Goal: Transaction & Acquisition: Purchase product/service

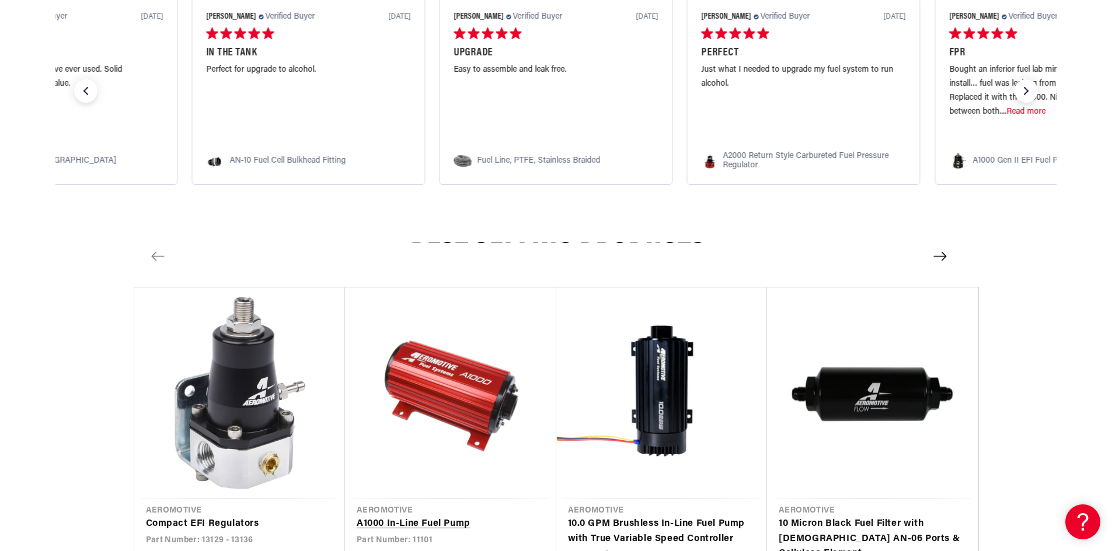
scroll to position [1050, 0]
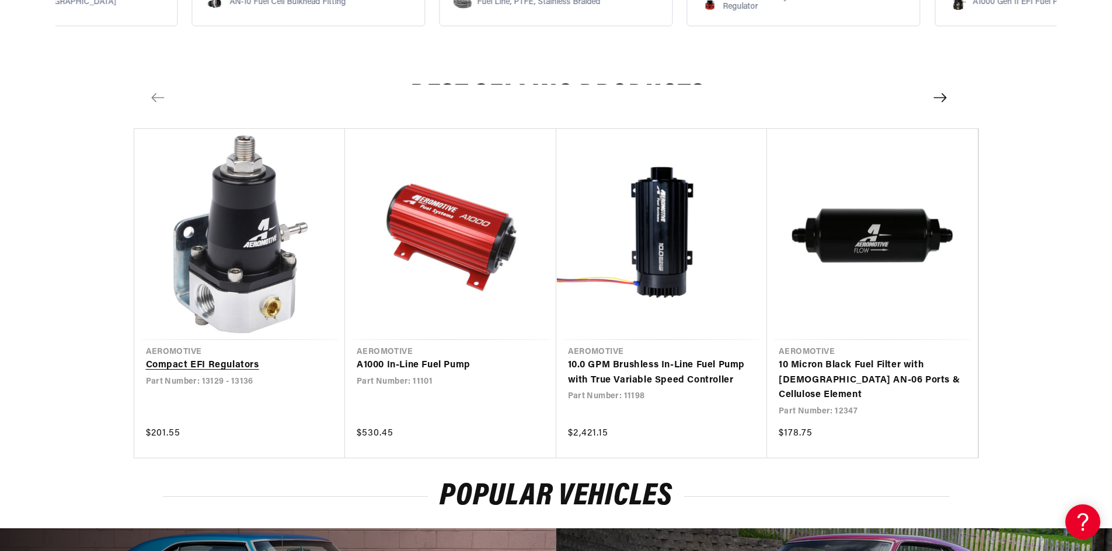
click at [244, 366] on link "Compact EFI Regulators" at bounding box center [240, 365] width 188 height 15
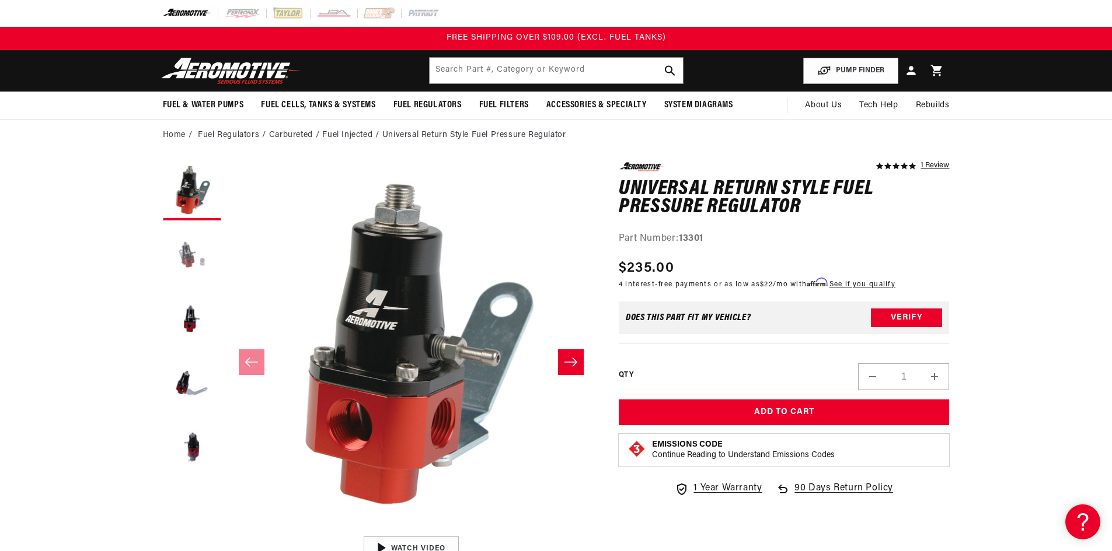
click at [183, 249] on button "Load image 2 in gallery view" at bounding box center [192, 255] width 58 height 58
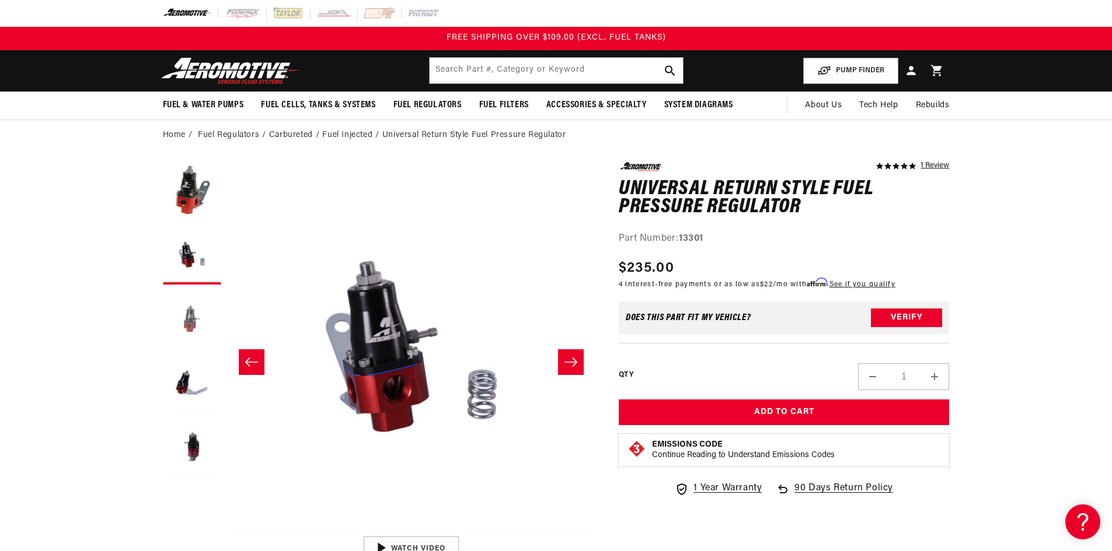
click at [188, 322] on button "Load image 3 in gallery view" at bounding box center [192, 320] width 58 height 58
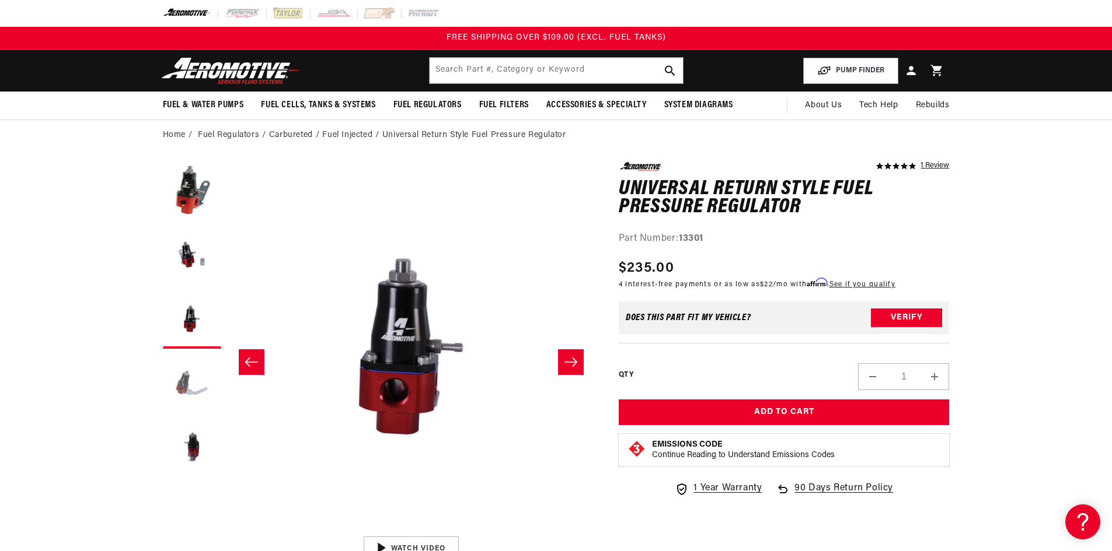
click at [170, 373] on button "Load image 4 in gallery view" at bounding box center [192, 384] width 58 height 58
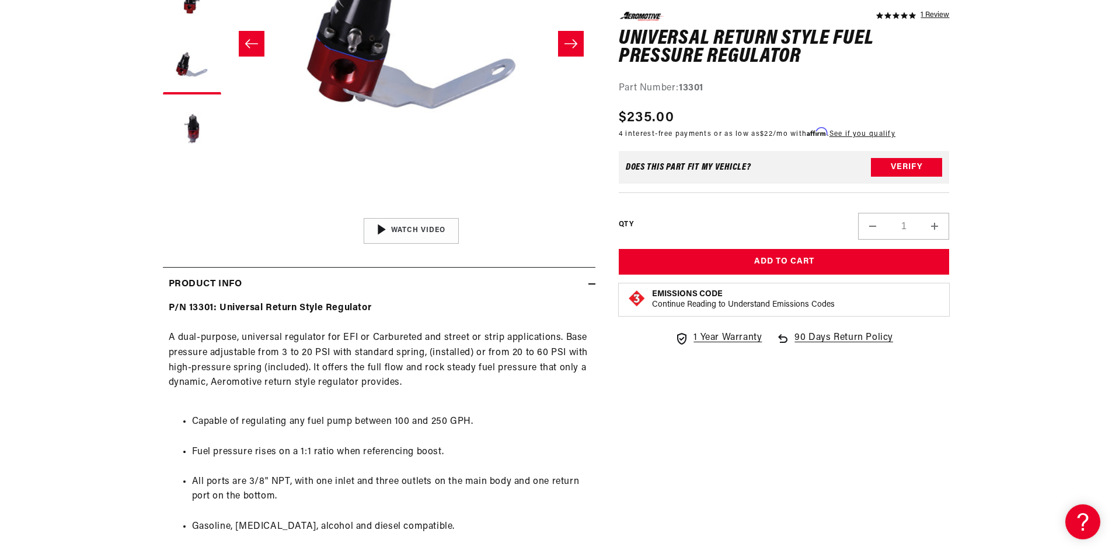
scroll to position [467, 0]
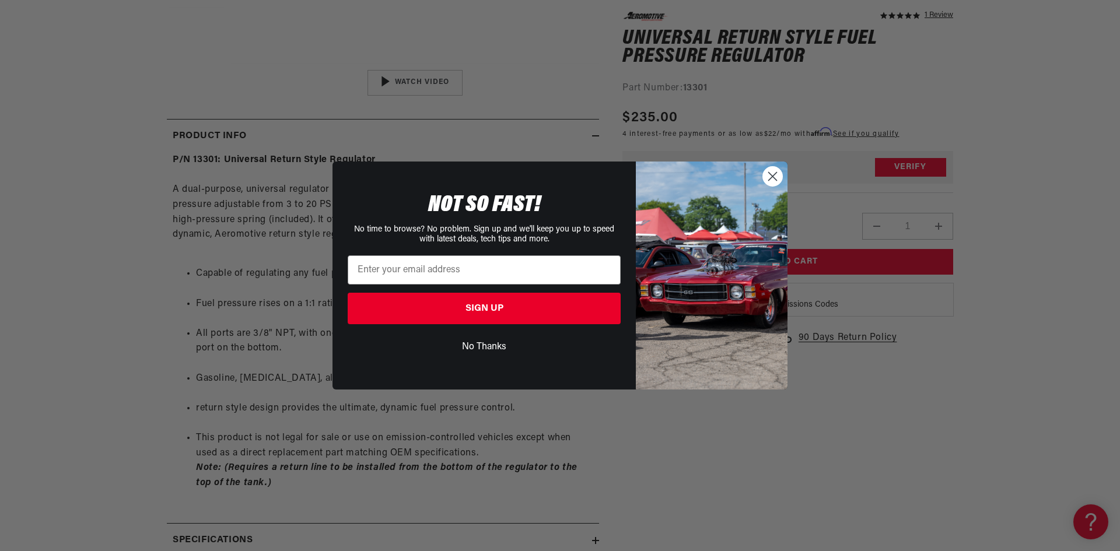
click at [781, 178] on circle "Close dialog" at bounding box center [772, 176] width 19 height 19
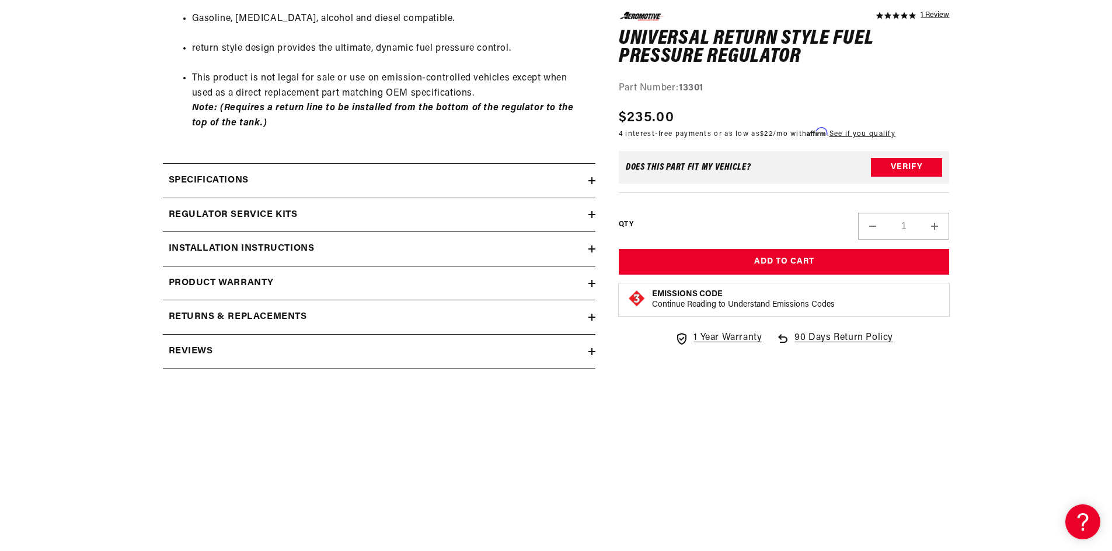
scroll to position [875, 0]
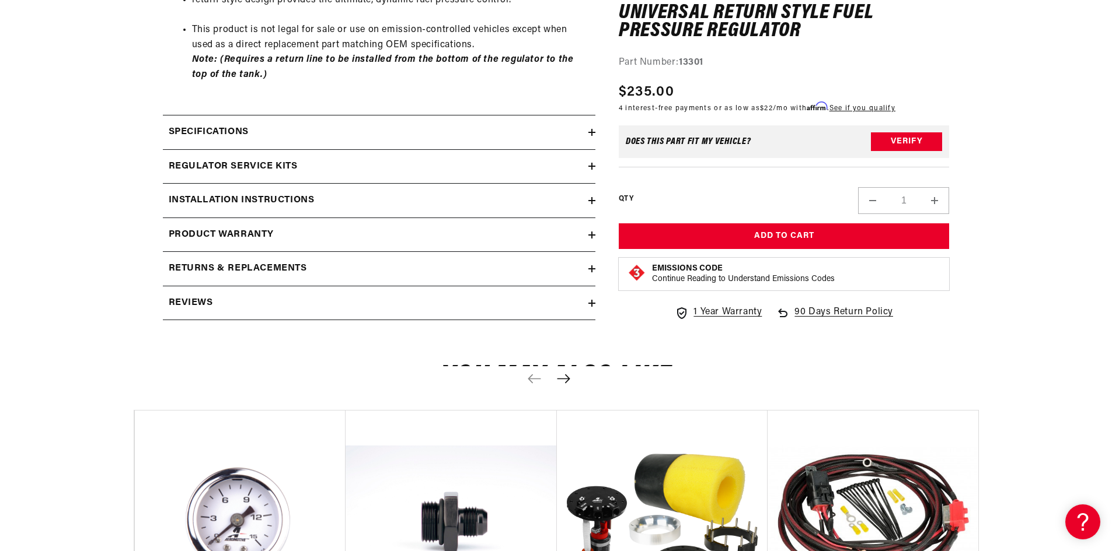
click at [233, 135] on h2 "Specifications" at bounding box center [209, 132] width 80 height 15
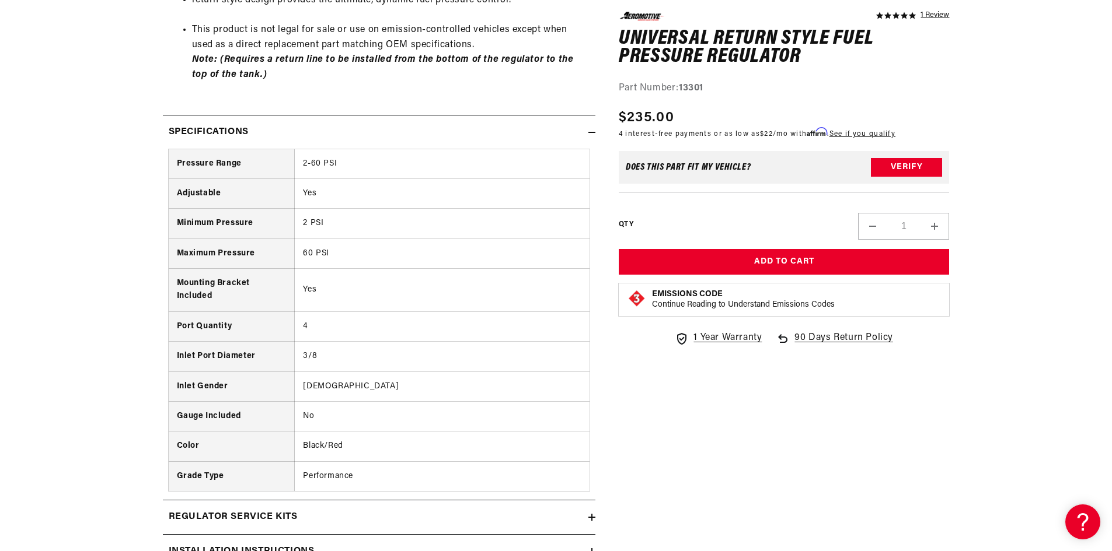
click at [273, 132] on div "Specifications" at bounding box center [375, 132] width 425 height 15
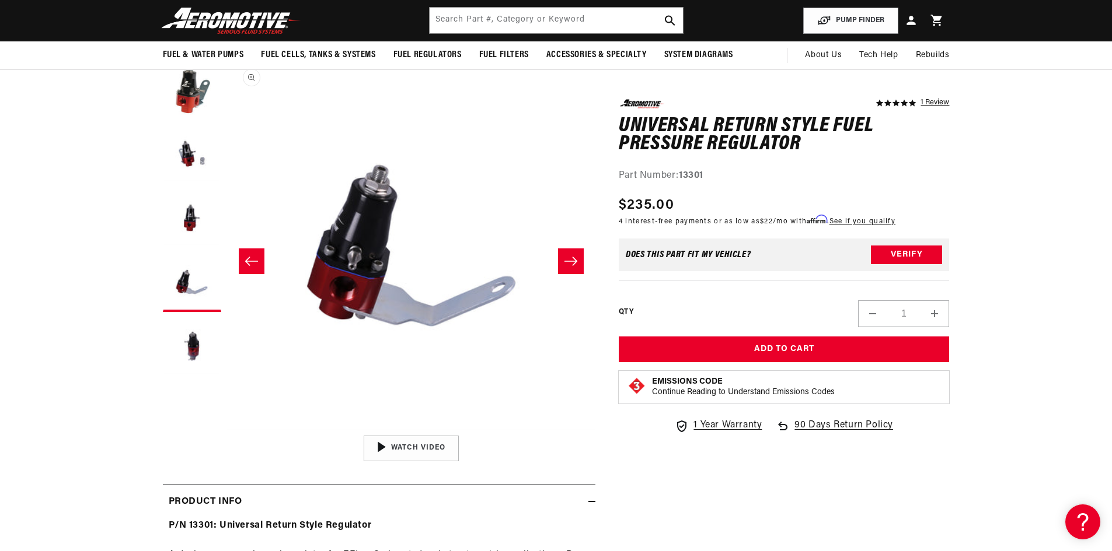
scroll to position [0, 0]
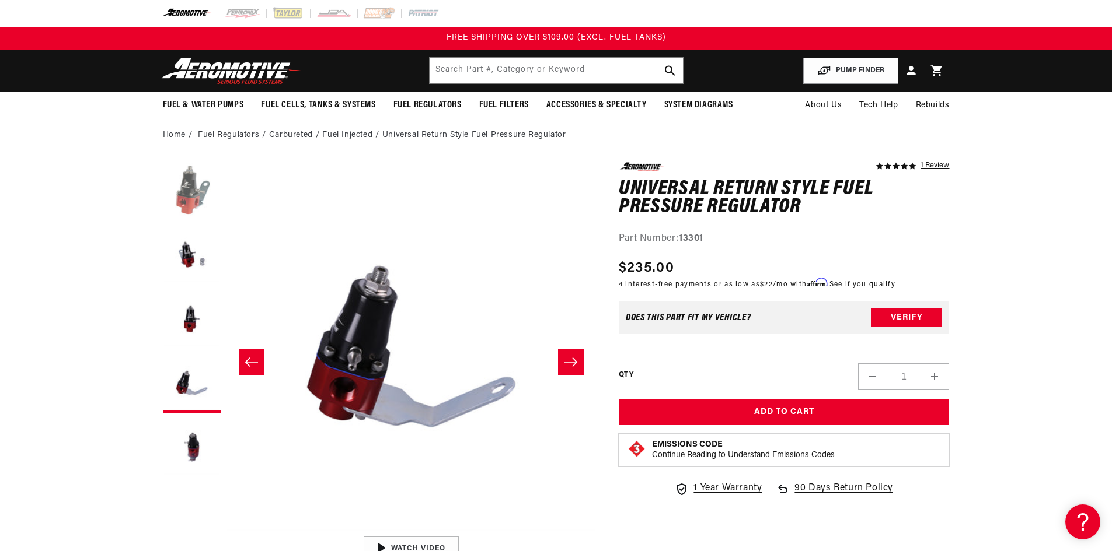
click at [198, 185] on button "Load image 1 in gallery view" at bounding box center [192, 191] width 58 height 58
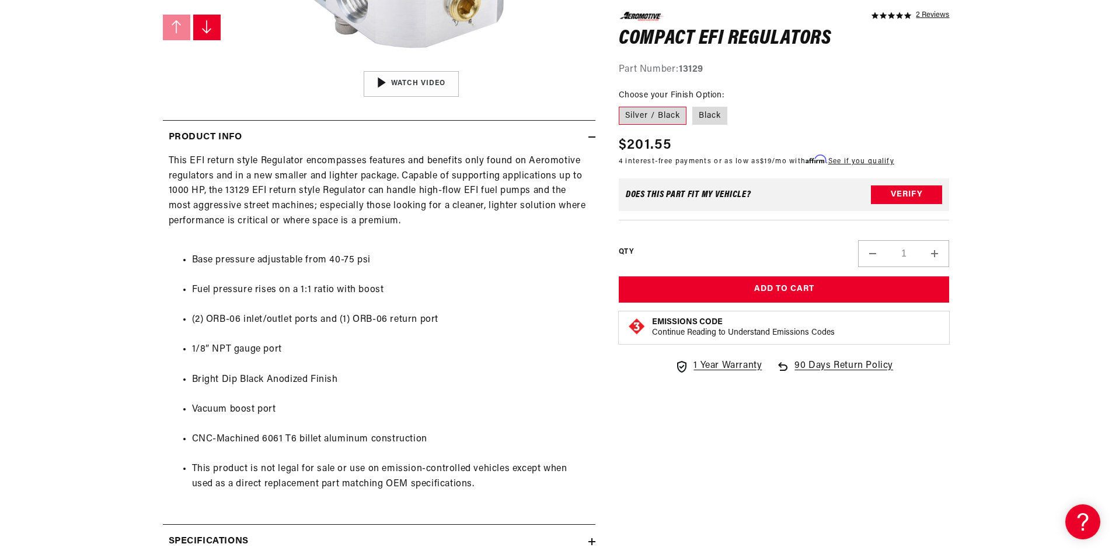
scroll to position [467, 0]
